Goal: Information Seeking & Learning: Check status

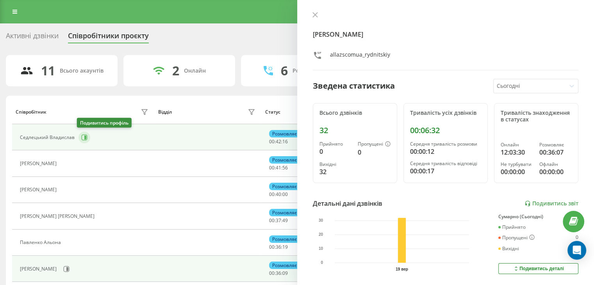
click at [82, 135] on icon at bounding box center [84, 137] width 6 height 6
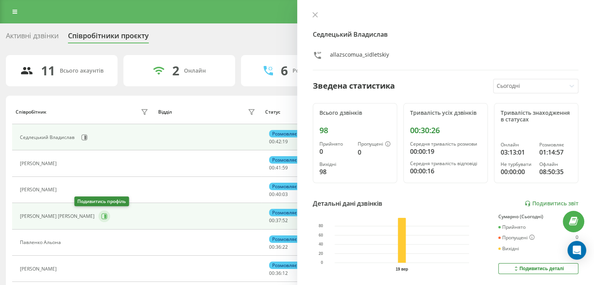
click at [101, 218] on icon at bounding box center [104, 216] width 6 height 6
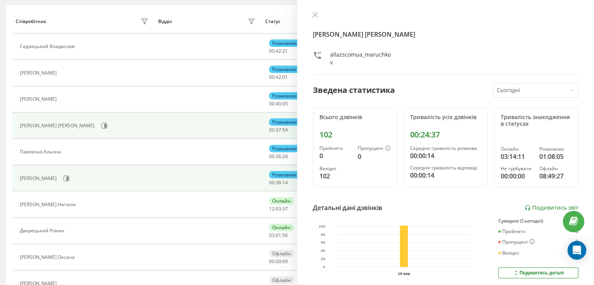
scroll to position [117, 0]
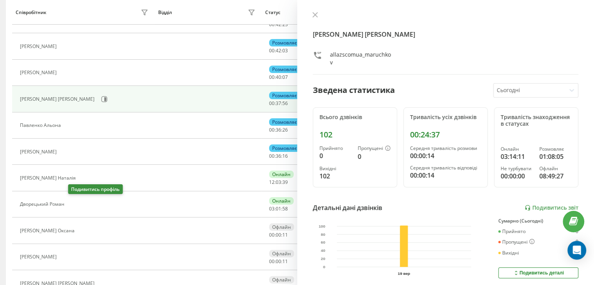
click at [70, 206] on button at bounding box center [72, 205] width 9 height 11
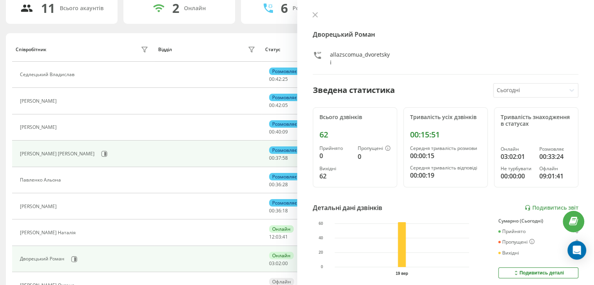
scroll to position [39, 0]
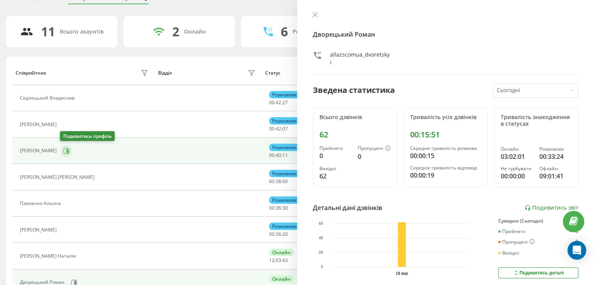
click at [64, 150] on icon at bounding box center [66, 151] width 6 height 6
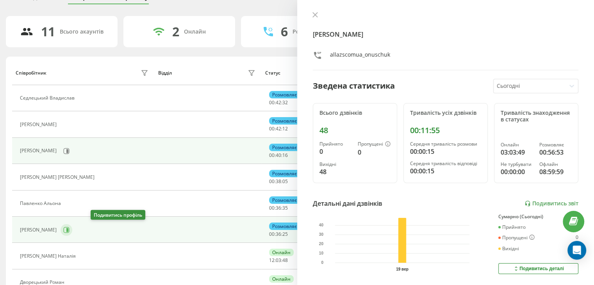
click at [70, 227] on icon at bounding box center [67, 230] width 6 height 6
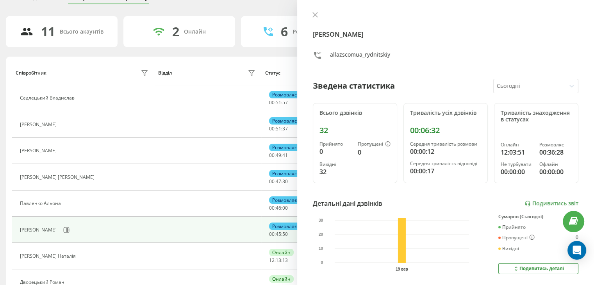
click at [313, 19] on div at bounding box center [446, 16] width 266 height 8
click at [313, 18] on button at bounding box center [315, 15] width 10 height 7
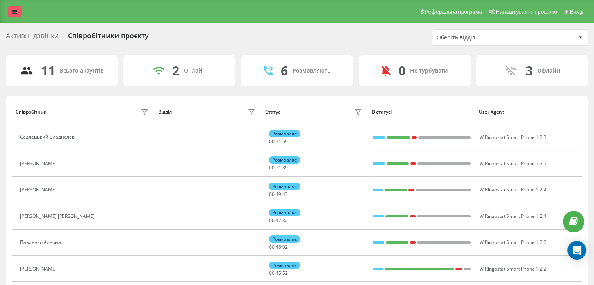
click at [15, 10] on icon at bounding box center [15, 11] width 5 height 5
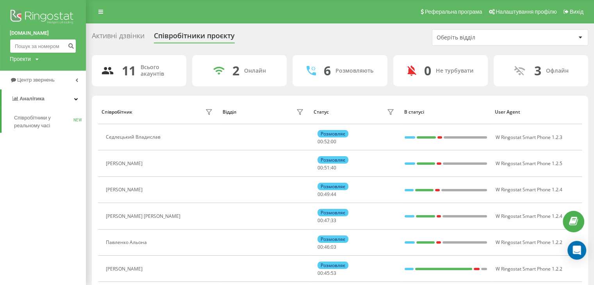
click at [48, 46] on input at bounding box center [43, 46] width 66 height 14
paste input "380979662014"
type input "380979662014"
click at [73, 43] on icon "submit" at bounding box center [71, 45] width 7 height 5
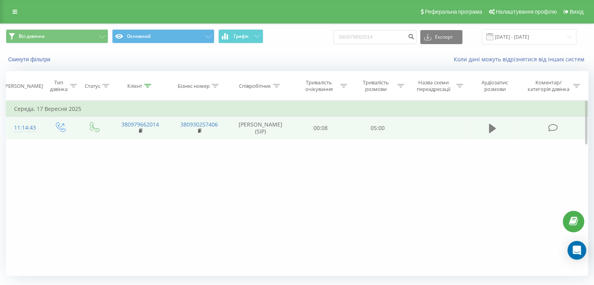
click at [490, 131] on icon at bounding box center [492, 128] width 7 height 9
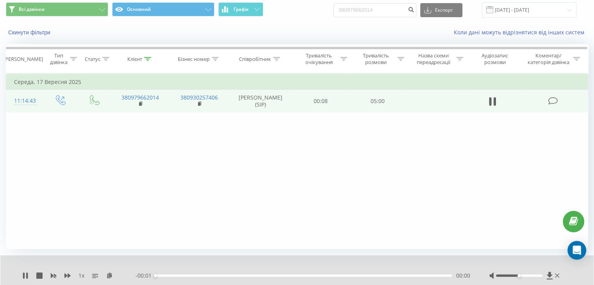
scroll to position [50, 0]
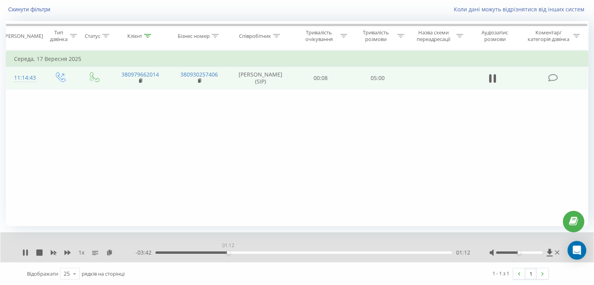
drag, startPoint x: 161, startPoint y: 252, endPoint x: 228, endPoint y: 249, distance: 67.7
click at [228, 252] on div "01:12" at bounding box center [304, 253] width 297 height 2
drag, startPoint x: 235, startPoint y: 252, endPoint x: 244, endPoint y: 252, distance: 9.0
click at [244, 252] on div "01:29" at bounding box center [304, 253] width 297 height 2
click at [25, 252] on icon at bounding box center [25, 253] width 6 height 6
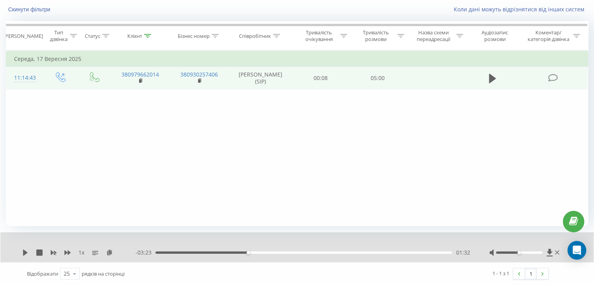
click at [19, 249] on div "1 x - 03:23 01:32 01:32" at bounding box center [297, 247] width 594 height 30
click at [24, 252] on icon at bounding box center [25, 253] width 5 height 6
click at [288, 254] on div "- 02:49 02:06 02:06" at bounding box center [303, 253] width 334 height 8
drag, startPoint x: 283, startPoint y: 253, endPoint x: 316, endPoint y: 251, distance: 32.9
click at [316, 251] on div "02:39" at bounding box center [316, 252] width 3 height 3
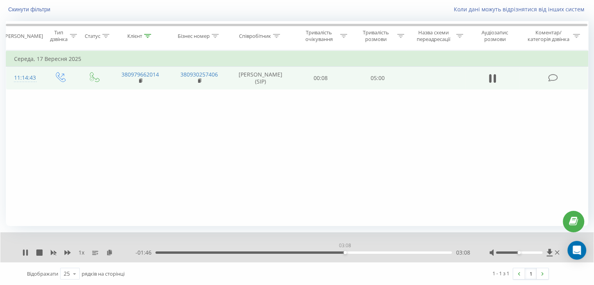
drag, startPoint x: 338, startPoint y: 251, endPoint x: 345, endPoint y: 254, distance: 8.2
click at [345, 254] on div "03:08" at bounding box center [345, 252] width 3 height 3
click at [352, 251] on div "03:16" at bounding box center [352, 252] width 3 height 3
drag, startPoint x: 380, startPoint y: 252, endPoint x: 399, endPoint y: 252, distance: 19.2
click at [399, 252] on div "04:03" at bounding box center [304, 253] width 297 height 2
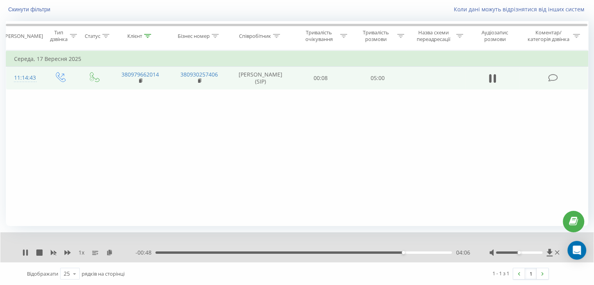
click at [395, 252] on div "04:06" at bounding box center [304, 253] width 297 height 2
drag, startPoint x: 400, startPoint y: 252, endPoint x: 407, endPoint y: 250, distance: 7.0
click at [407, 251] on div "04:10" at bounding box center [407, 252] width 3 height 3
click at [405, 252] on div "04:08" at bounding box center [304, 253] width 297 height 2
click at [404, 252] on div "04:07" at bounding box center [304, 253] width 297 height 2
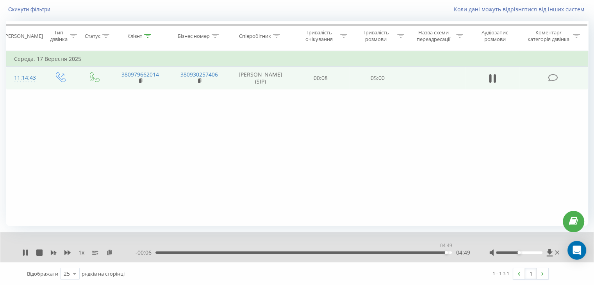
drag, startPoint x: 406, startPoint y: 253, endPoint x: 447, endPoint y: 251, distance: 40.3
click at [447, 251] on div "04:49" at bounding box center [446, 252] width 3 height 3
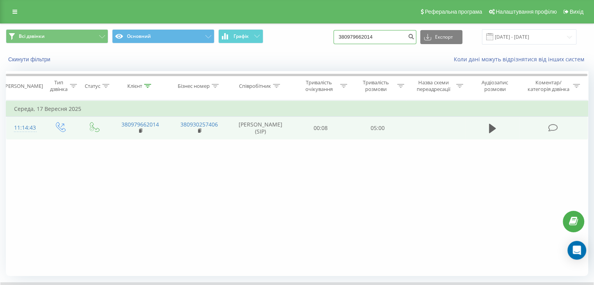
click at [397, 36] on input "380979662014" at bounding box center [375, 37] width 83 height 14
type input "3"
paste input "380504568231"
type input "380504568231"
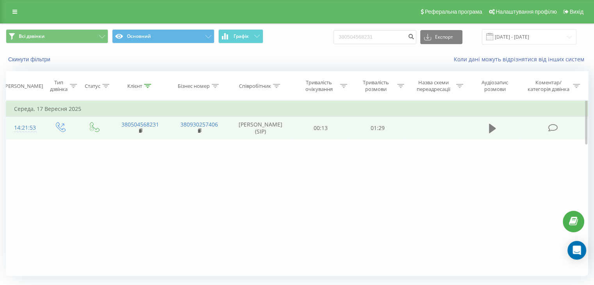
click at [488, 129] on button at bounding box center [493, 129] width 12 height 12
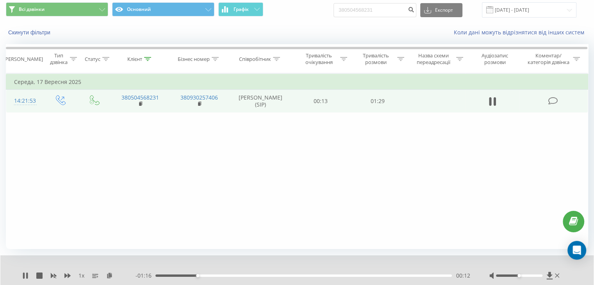
scroll to position [50, 0]
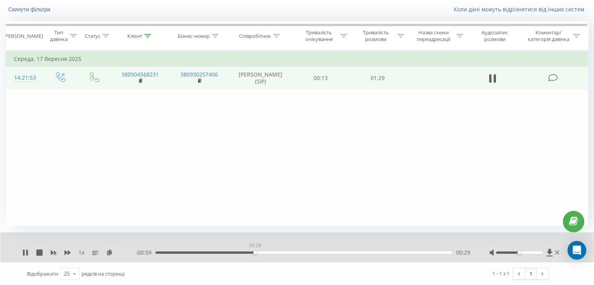
drag, startPoint x: 205, startPoint y: 251, endPoint x: 253, endPoint y: 255, distance: 48.2
click at [253, 255] on div "- 00:59 00:29 00:29" at bounding box center [303, 253] width 334 height 8
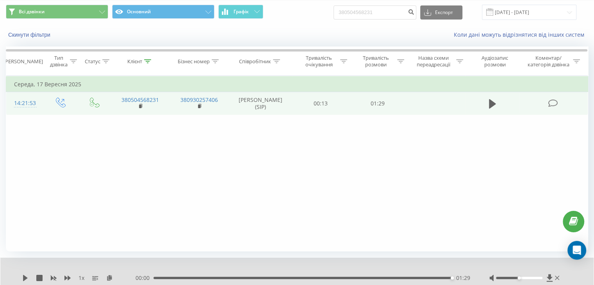
scroll to position [0, 0]
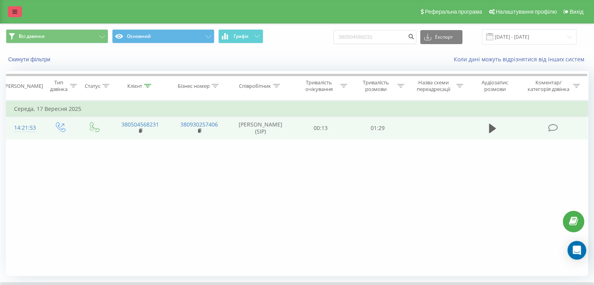
click at [13, 13] on icon at bounding box center [15, 11] width 5 height 5
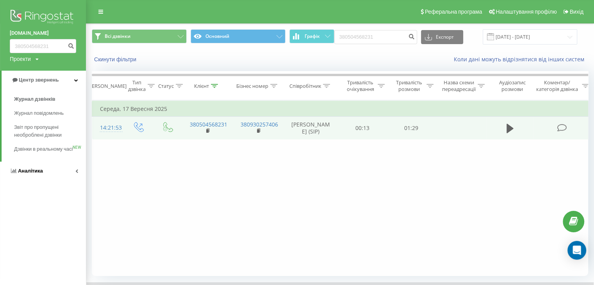
click at [46, 176] on link "Аналiтика" at bounding box center [43, 171] width 86 height 19
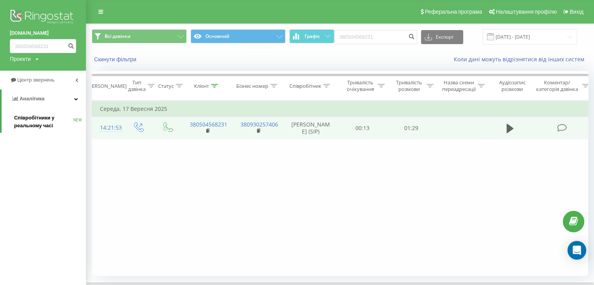
click at [38, 114] on link "Співробітники у реальному часі NEW" at bounding box center [50, 122] width 72 height 22
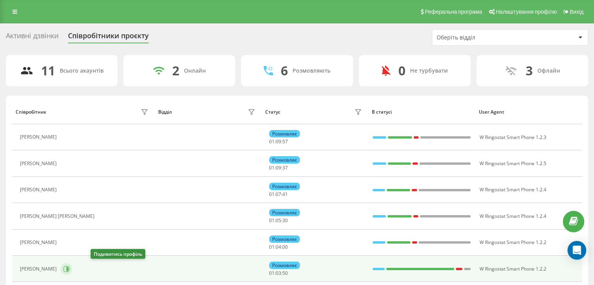
click at [68, 269] on icon at bounding box center [67, 269] width 2 height 4
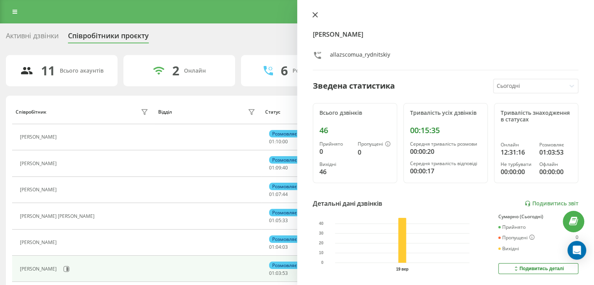
click at [313, 14] on icon at bounding box center [315, 14] width 5 height 5
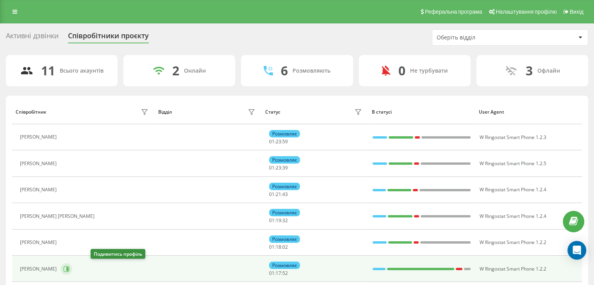
click at [70, 267] on icon at bounding box center [66, 269] width 6 height 6
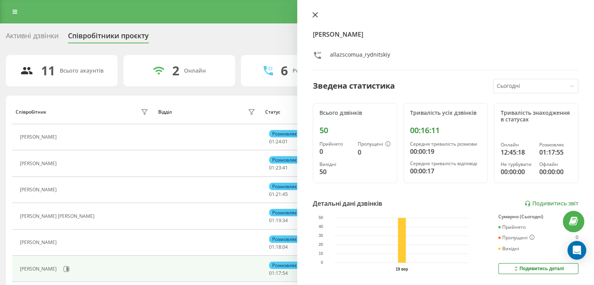
click at [315, 15] on icon at bounding box center [315, 15] width 5 height 5
